Goal: Task Accomplishment & Management: Use online tool/utility

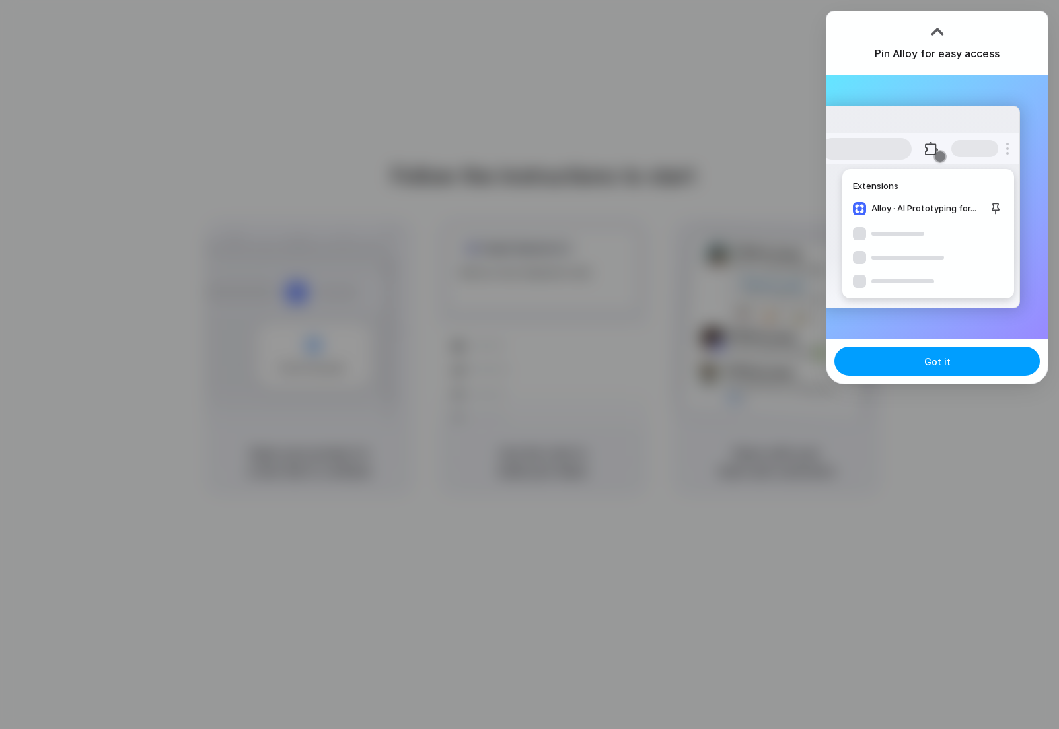
click at [948, 369] on button "Got it" at bounding box center [937, 361] width 205 height 29
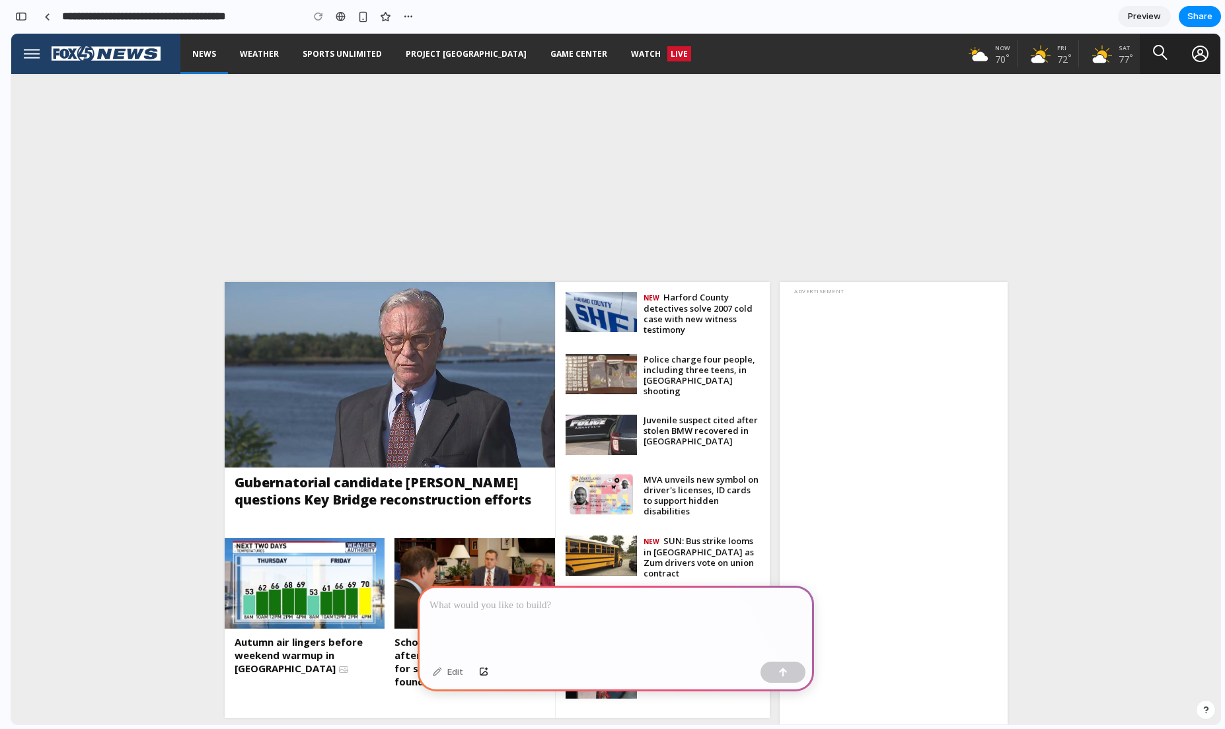
click at [32, 59] on button "Open site navigation menu" at bounding box center [31, 54] width 40 height 40
click at [32, 51] on div "Open site navigation menu" at bounding box center [32, 54] width 16 height 10
click at [588, 608] on p at bounding box center [615, 606] width 373 height 16
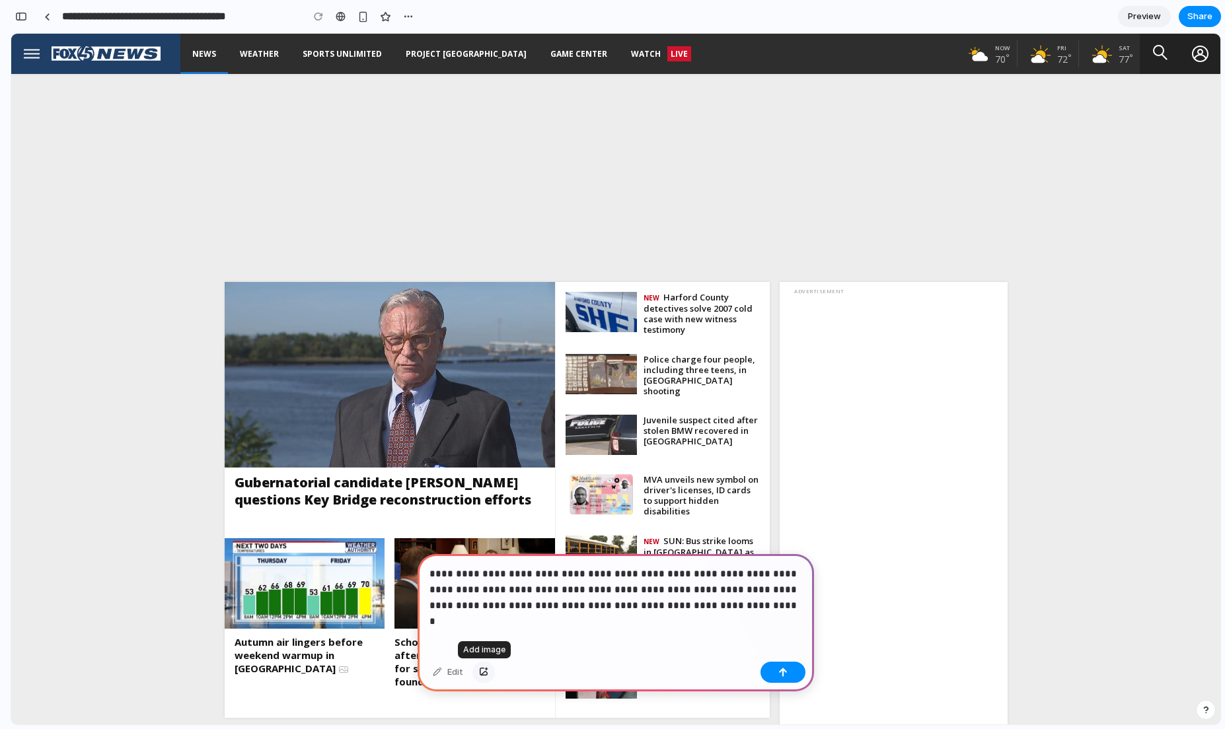
click at [483, 670] on div "button" at bounding box center [483, 673] width 9 height 8
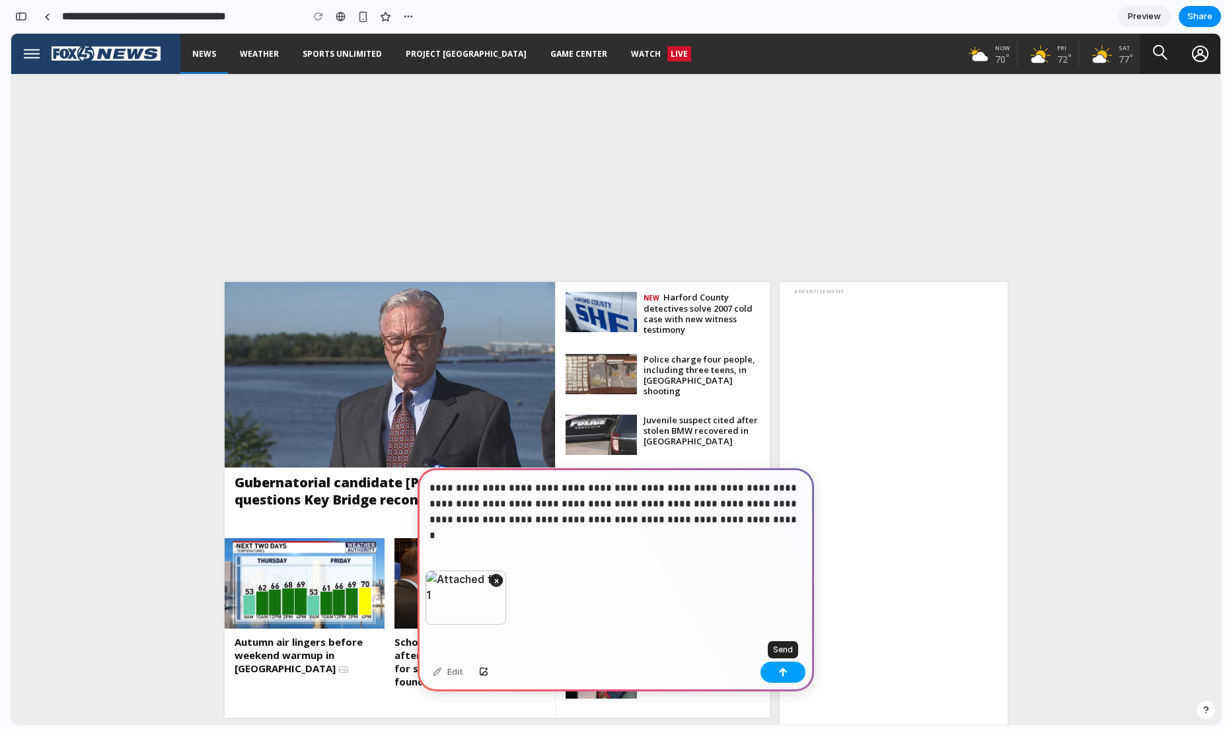
click at [782, 668] on div "button" at bounding box center [782, 672] width 9 height 9
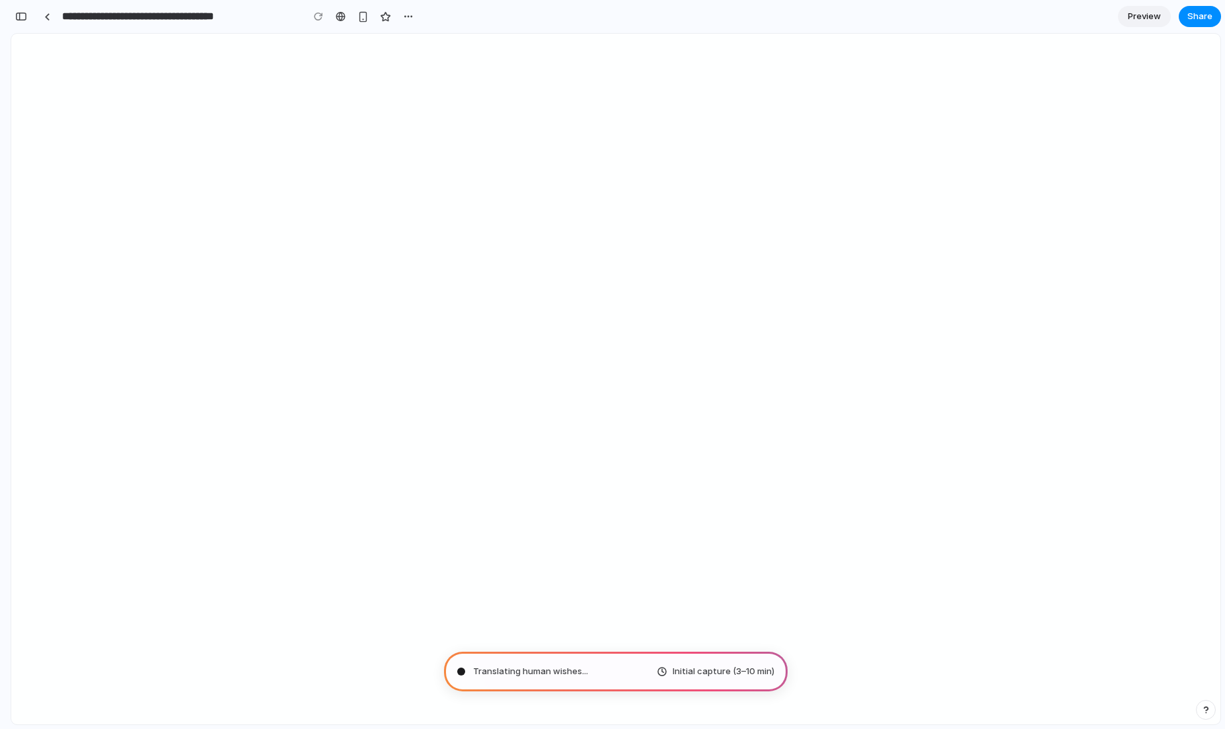
type input "**********"
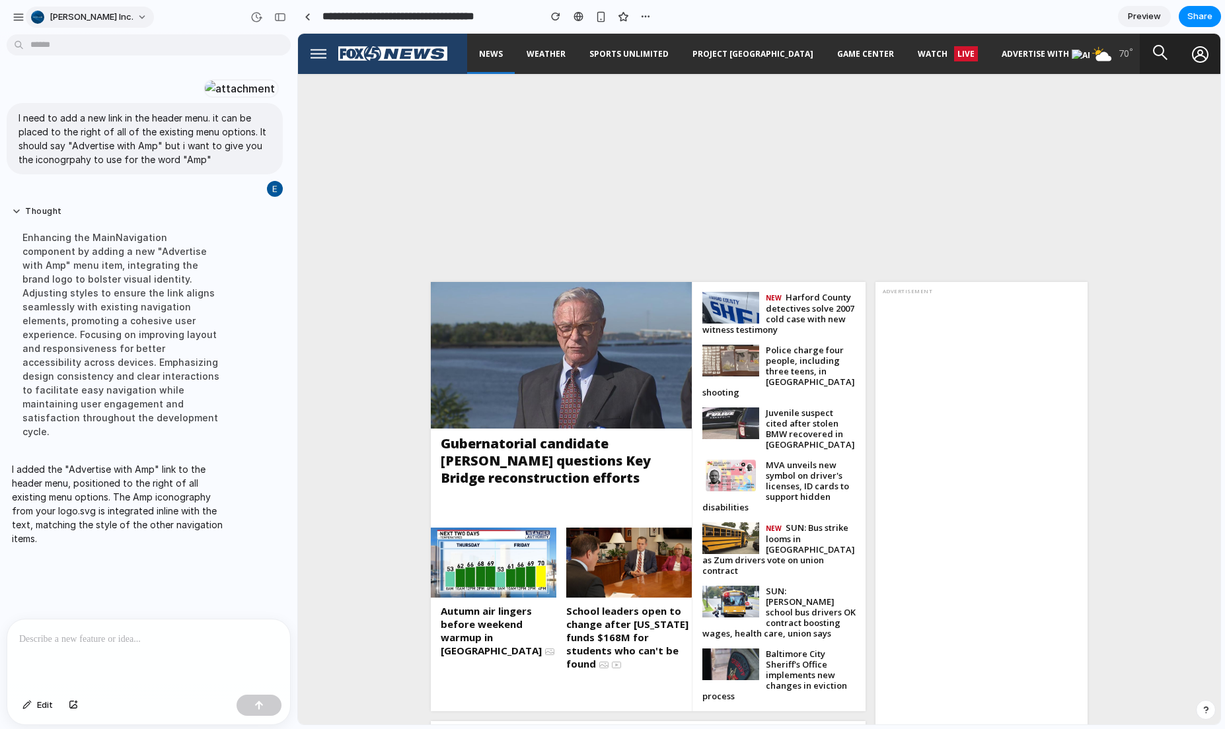
click at [104, 16] on button "[PERSON_NAME] Inc." at bounding box center [90, 17] width 128 height 21
click at [71, 44] on span "Settings" at bounding box center [68, 46] width 36 height 13
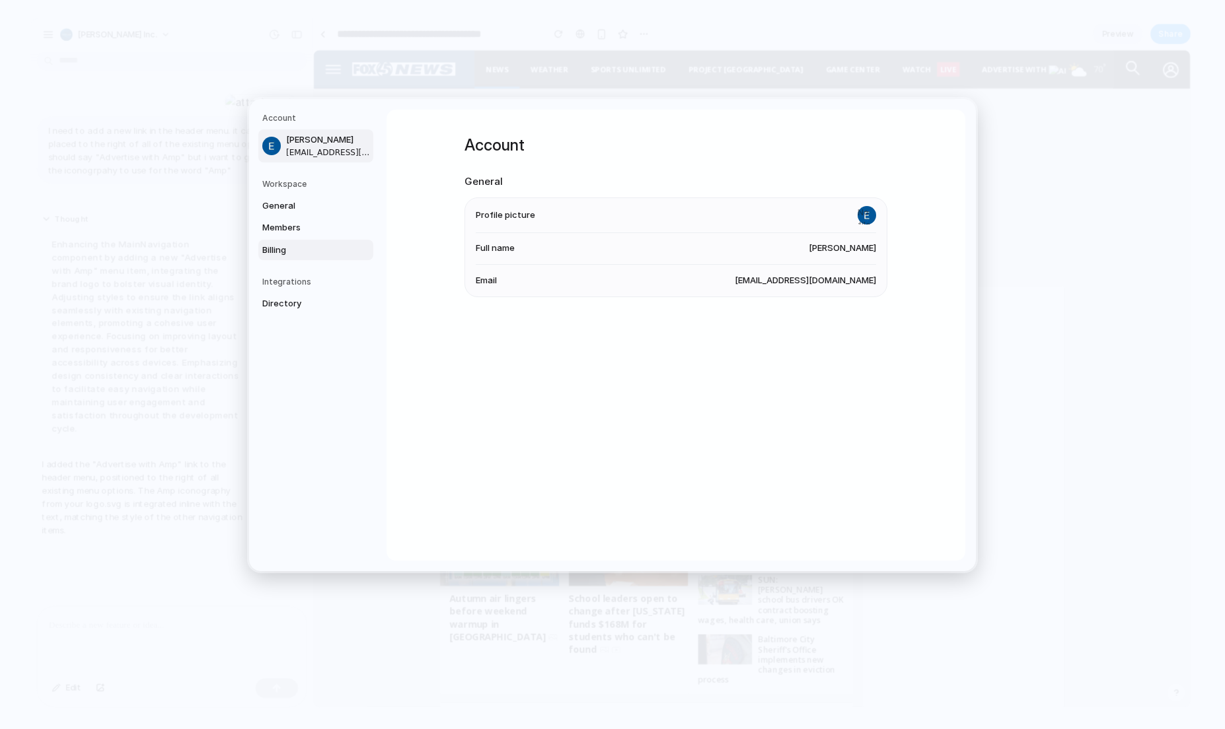
click at [289, 246] on span "Billing" at bounding box center [304, 250] width 85 height 13
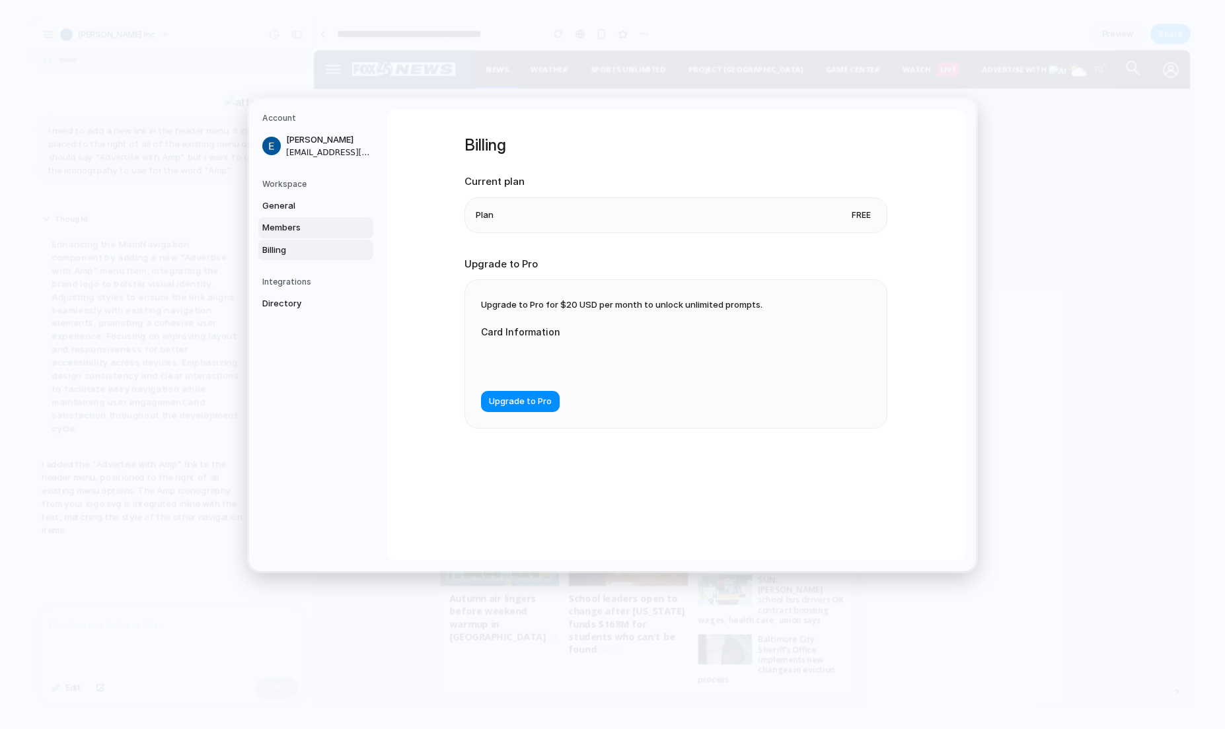
click at [293, 223] on span "Members" at bounding box center [304, 227] width 85 height 13
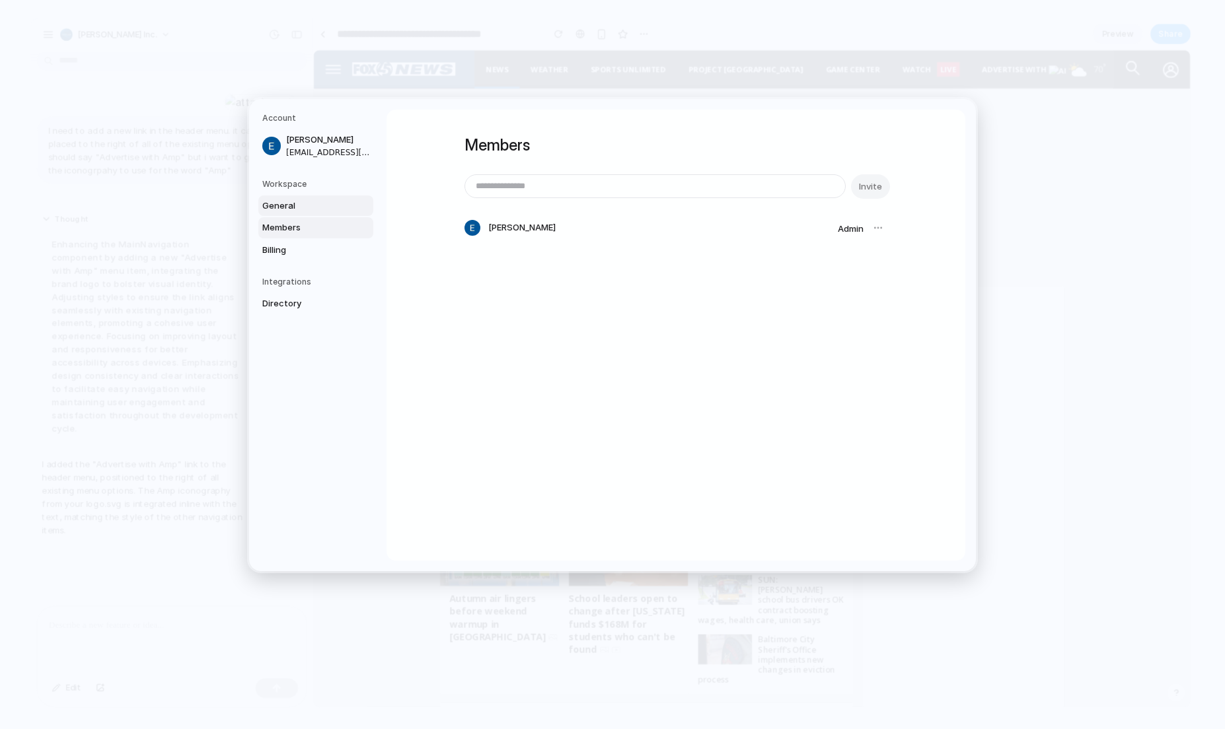
click at [285, 203] on span "General" at bounding box center [304, 206] width 85 height 13
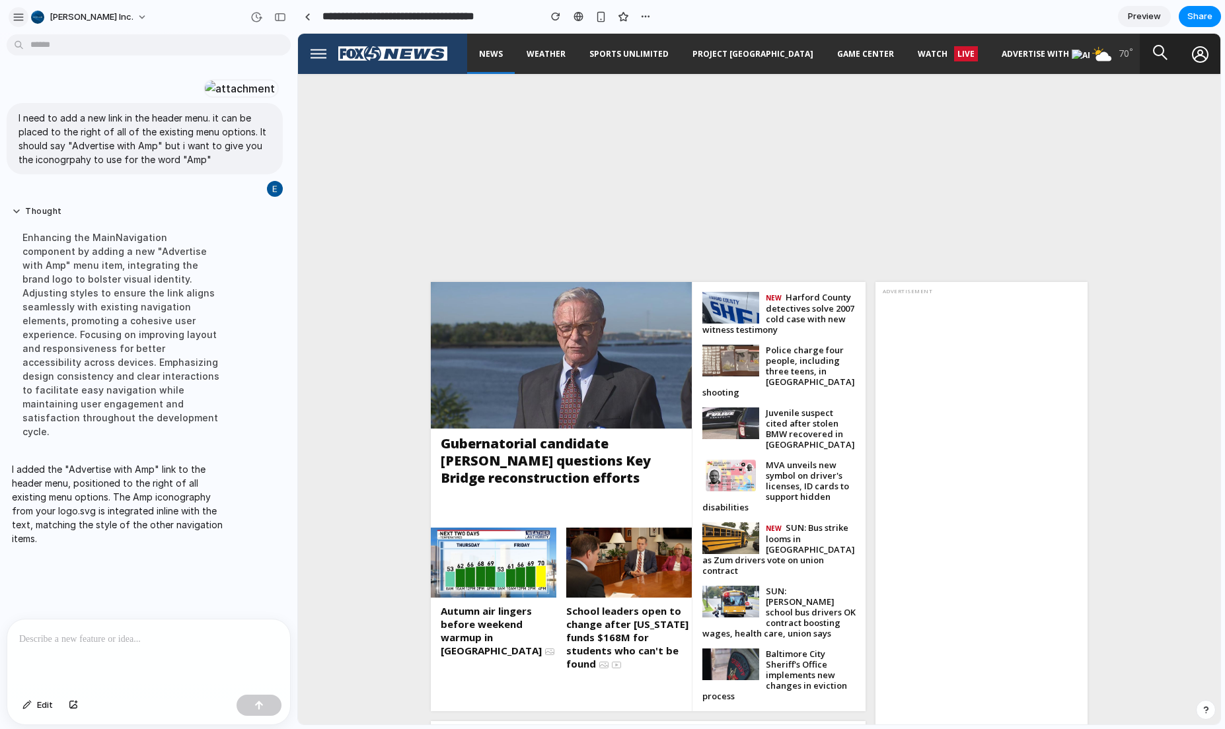
click at [18, 20] on div "button" at bounding box center [19, 17] width 12 height 12
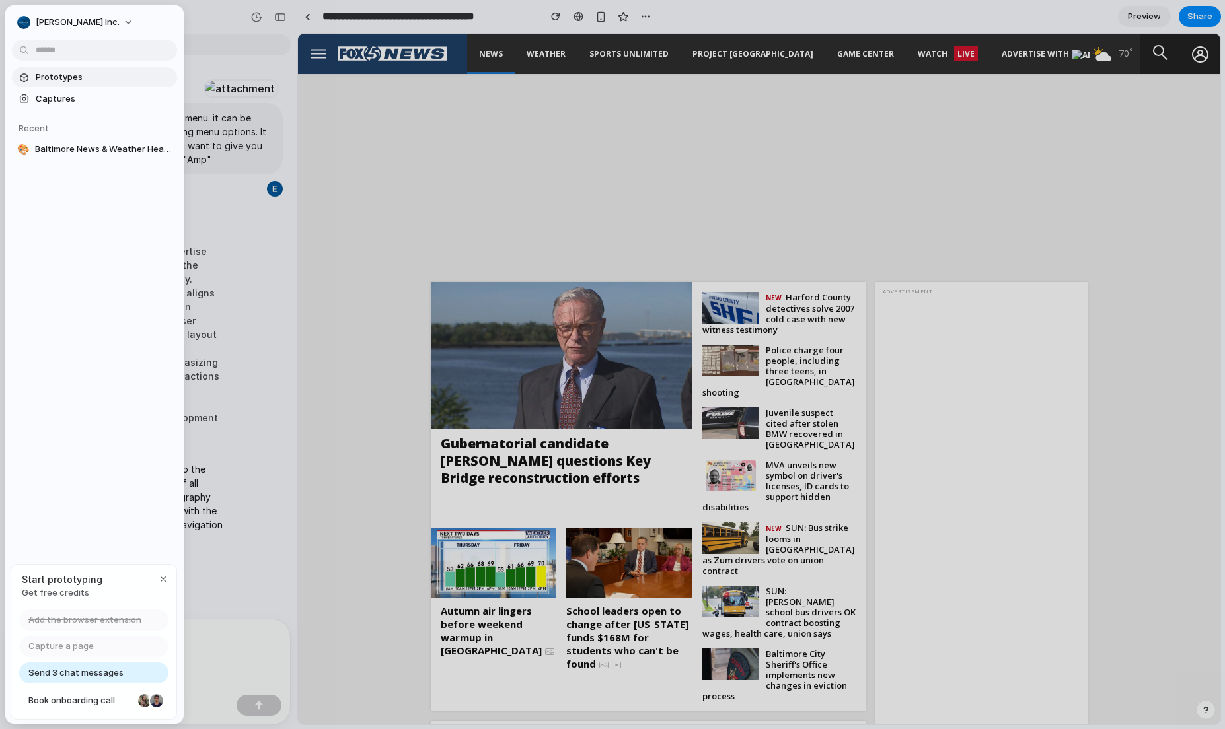
click at [42, 79] on span "Prototypes" at bounding box center [104, 77] width 136 height 13
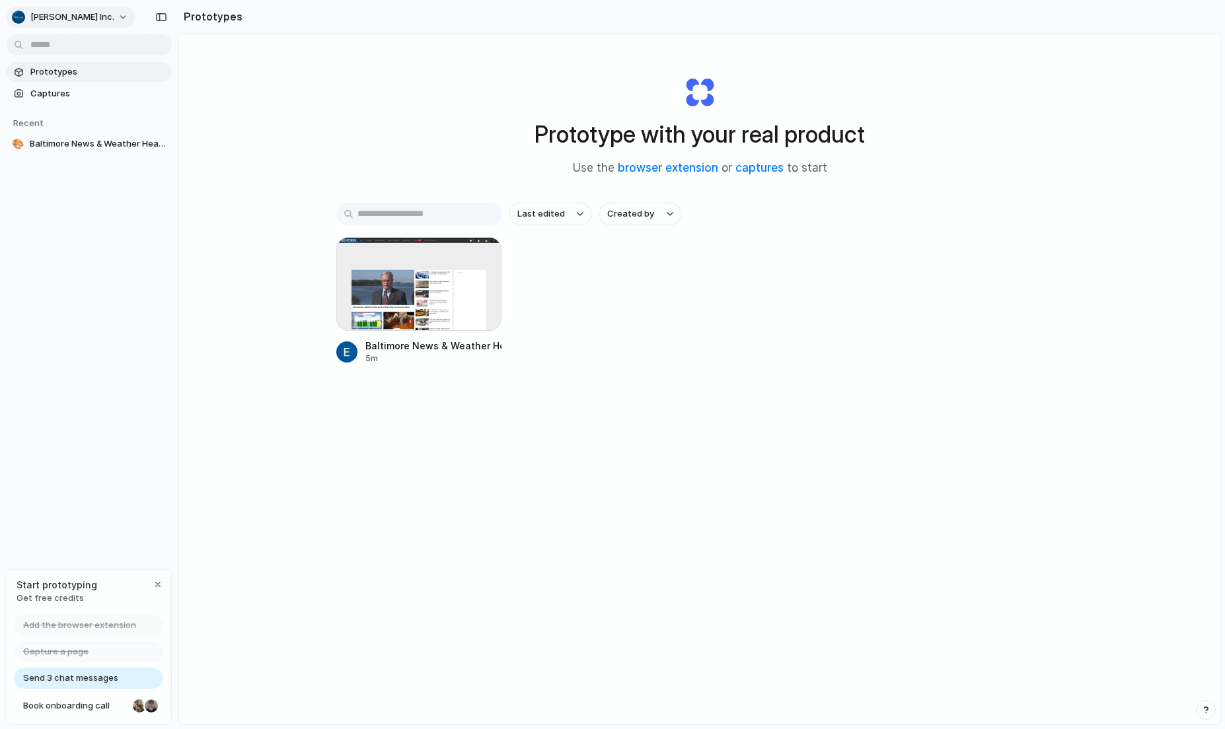
click at [43, 20] on span "[PERSON_NAME] Inc." at bounding box center [72, 17] width 84 height 13
click at [54, 19] on div "Settings Invite members Change theme Sign out" at bounding box center [612, 364] width 1225 height 729
click at [387, 261] on div at bounding box center [418, 284] width 165 height 94
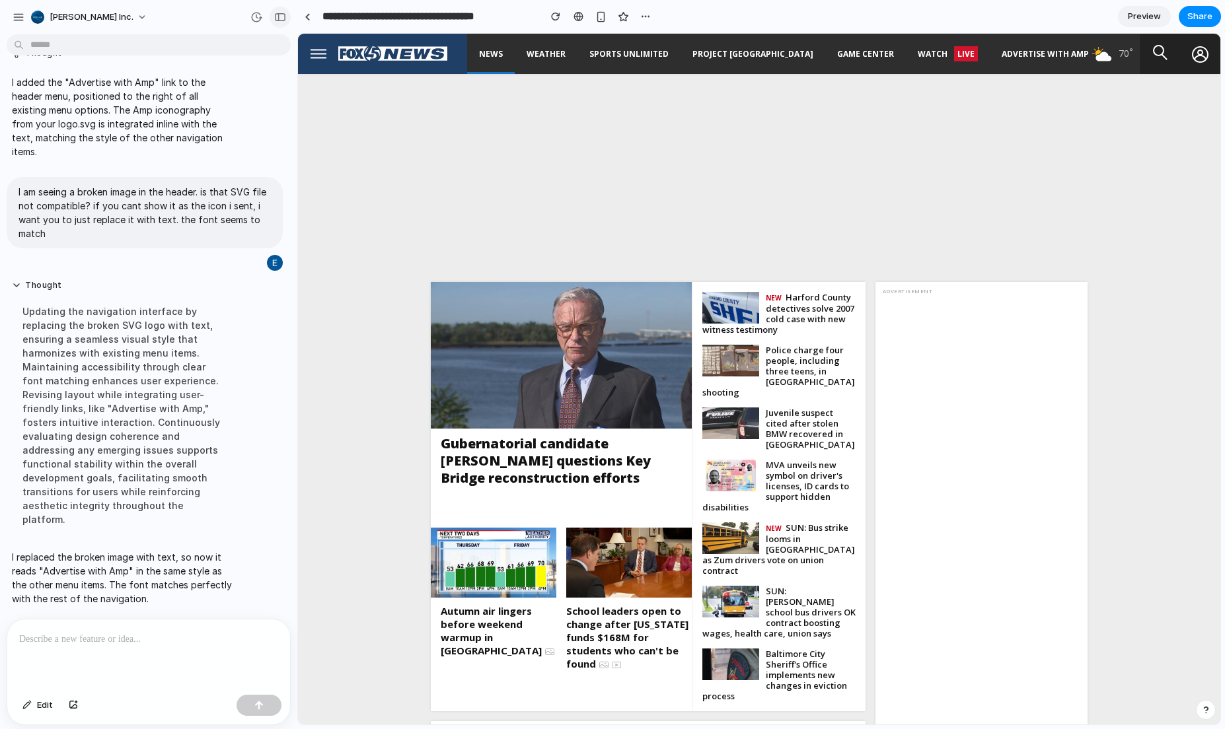
click at [281, 19] on div "button" at bounding box center [280, 17] width 12 height 9
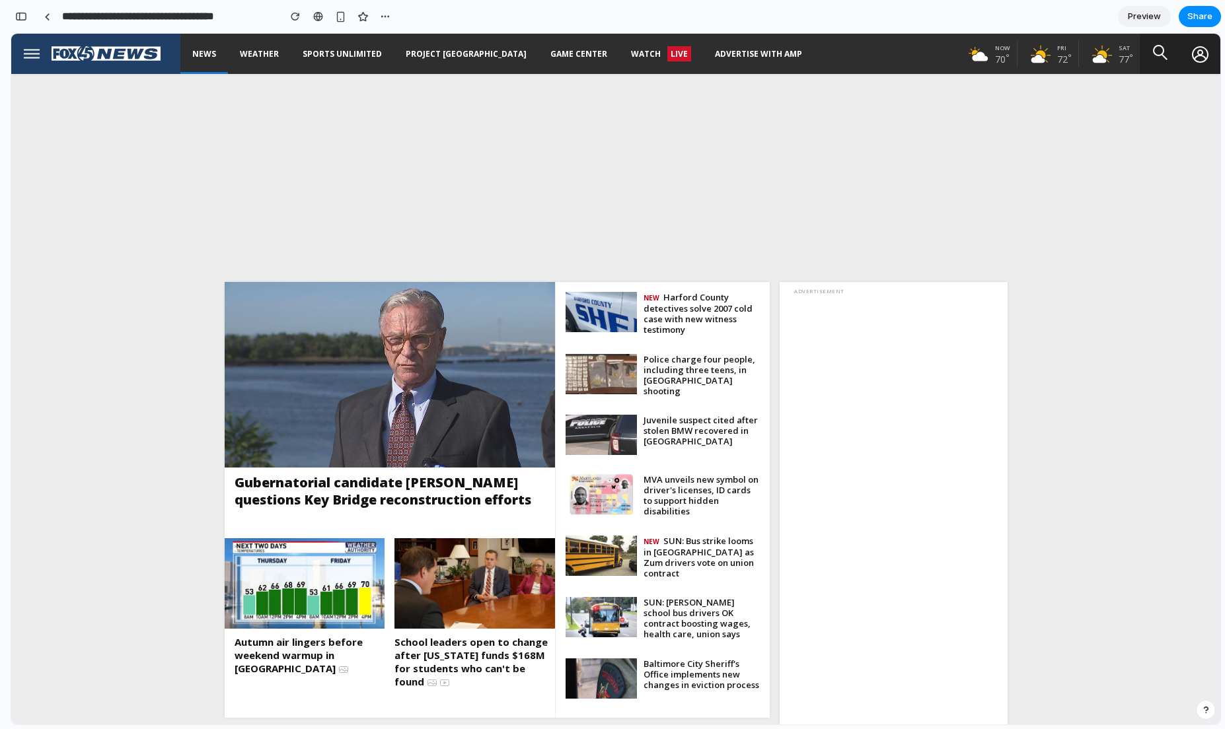
scroll to position [285, 0]
click at [22, 17] on div "button" at bounding box center [21, 16] width 12 height 9
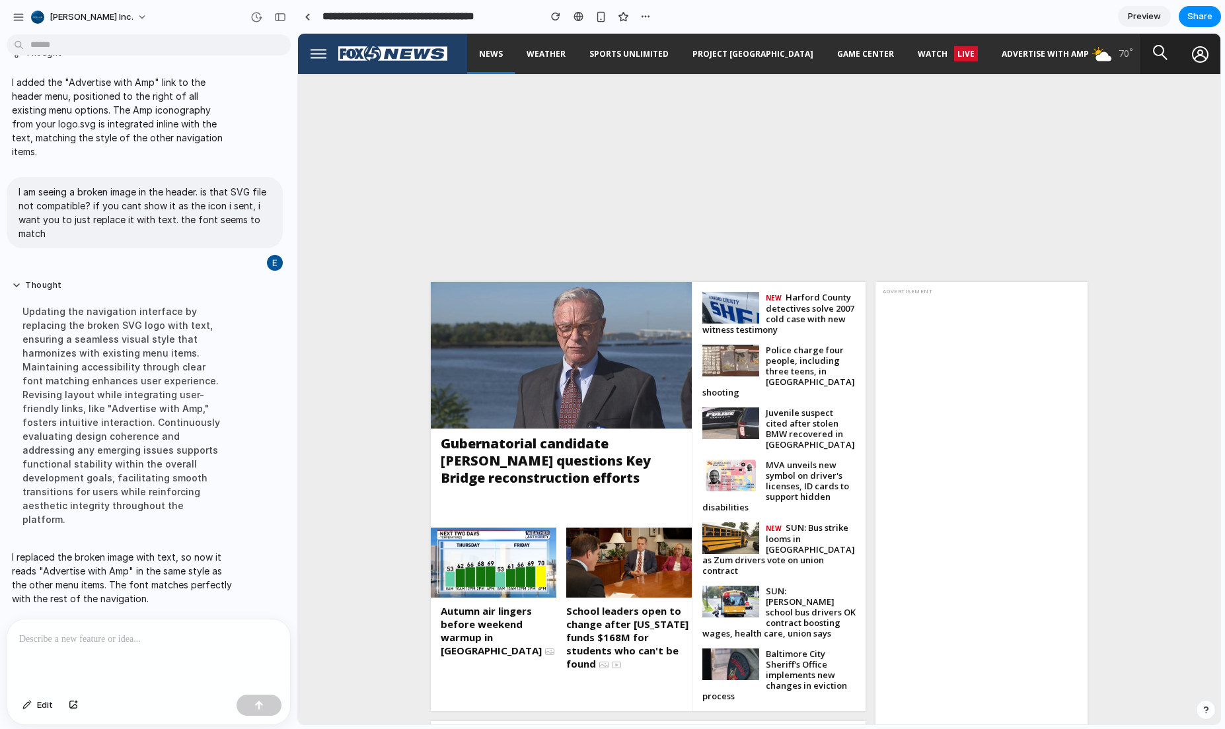
scroll to position [215, 0]
click at [645, 15] on div "button" at bounding box center [645, 16] width 11 height 11
drag, startPoint x: 109, startPoint y: 642, endPoint x: 118, endPoint y: 642, distance: 9.3
click at [110, 642] on div "Duplicate Delete" at bounding box center [612, 364] width 1225 height 729
click at [147, 640] on p at bounding box center [148, 640] width 259 height 16
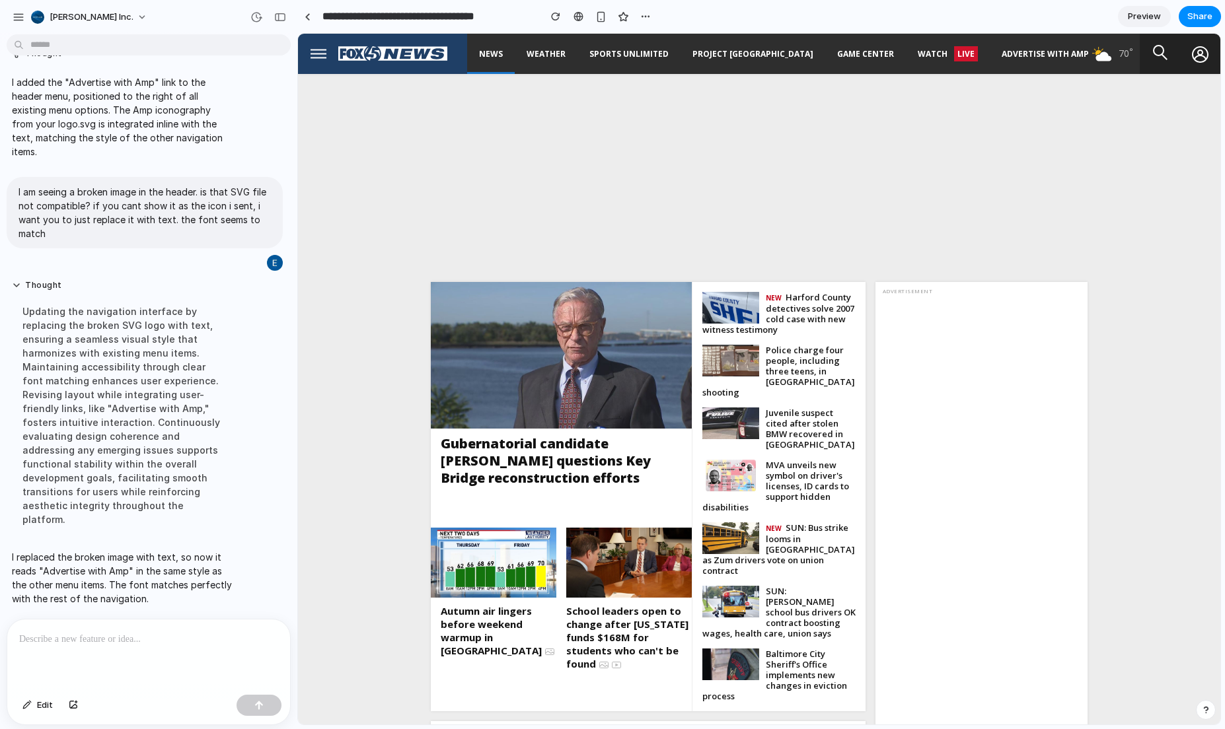
click at [990, 54] on link "Advertise with Amp" at bounding box center [1045, 54] width 111 height 40
click at [918, 54] on span "Watch" at bounding box center [933, 53] width 30 height 11
click at [85, 644] on p at bounding box center [148, 640] width 259 height 16
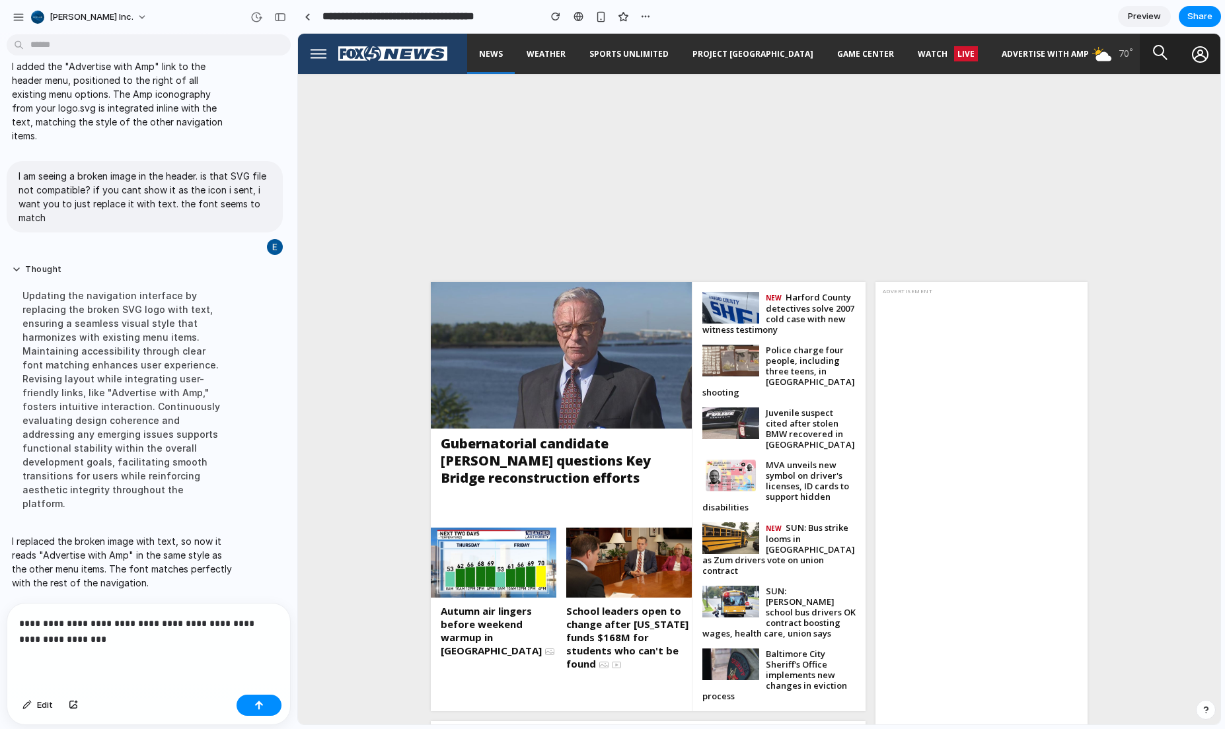
click at [68, 624] on p "**********" at bounding box center [148, 632] width 259 height 32
click at [139, 644] on p "**********" at bounding box center [148, 632] width 259 height 32
click at [268, 706] on button "button" at bounding box center [259, 705] width 45 height 21
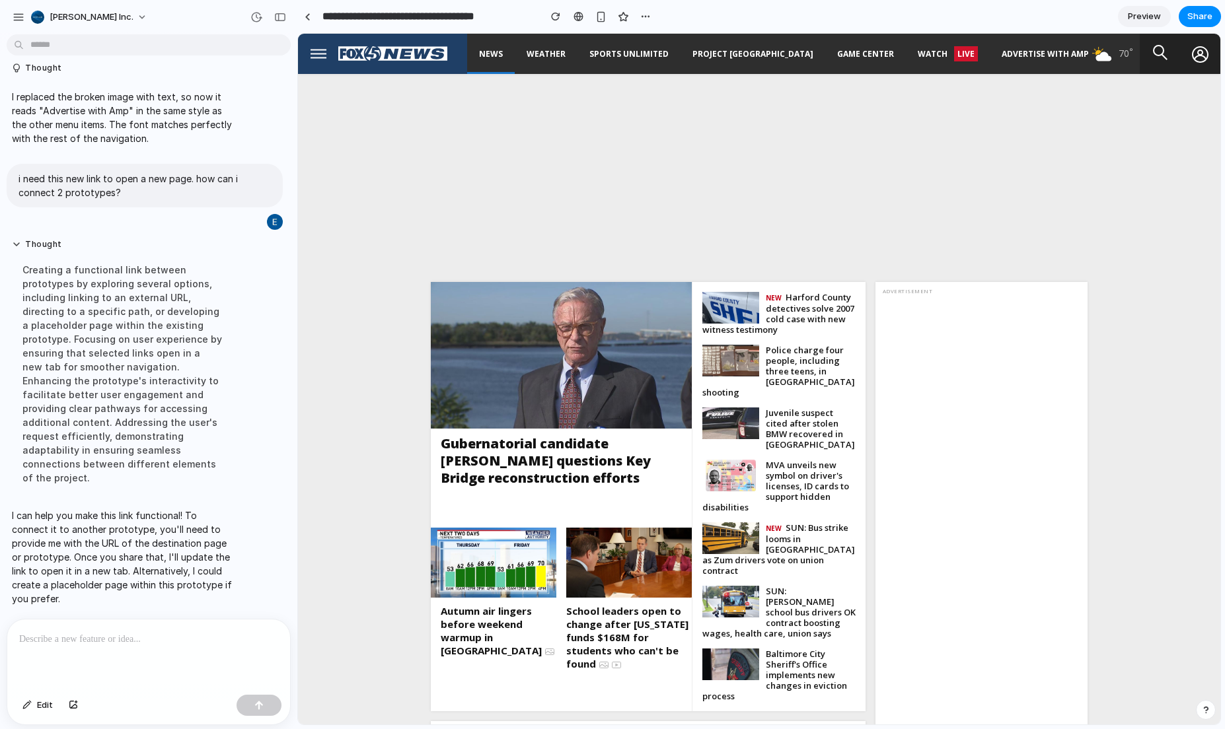
scroll to position [0, 0]
